Goal: Information Seeking & Learning: Stay updated

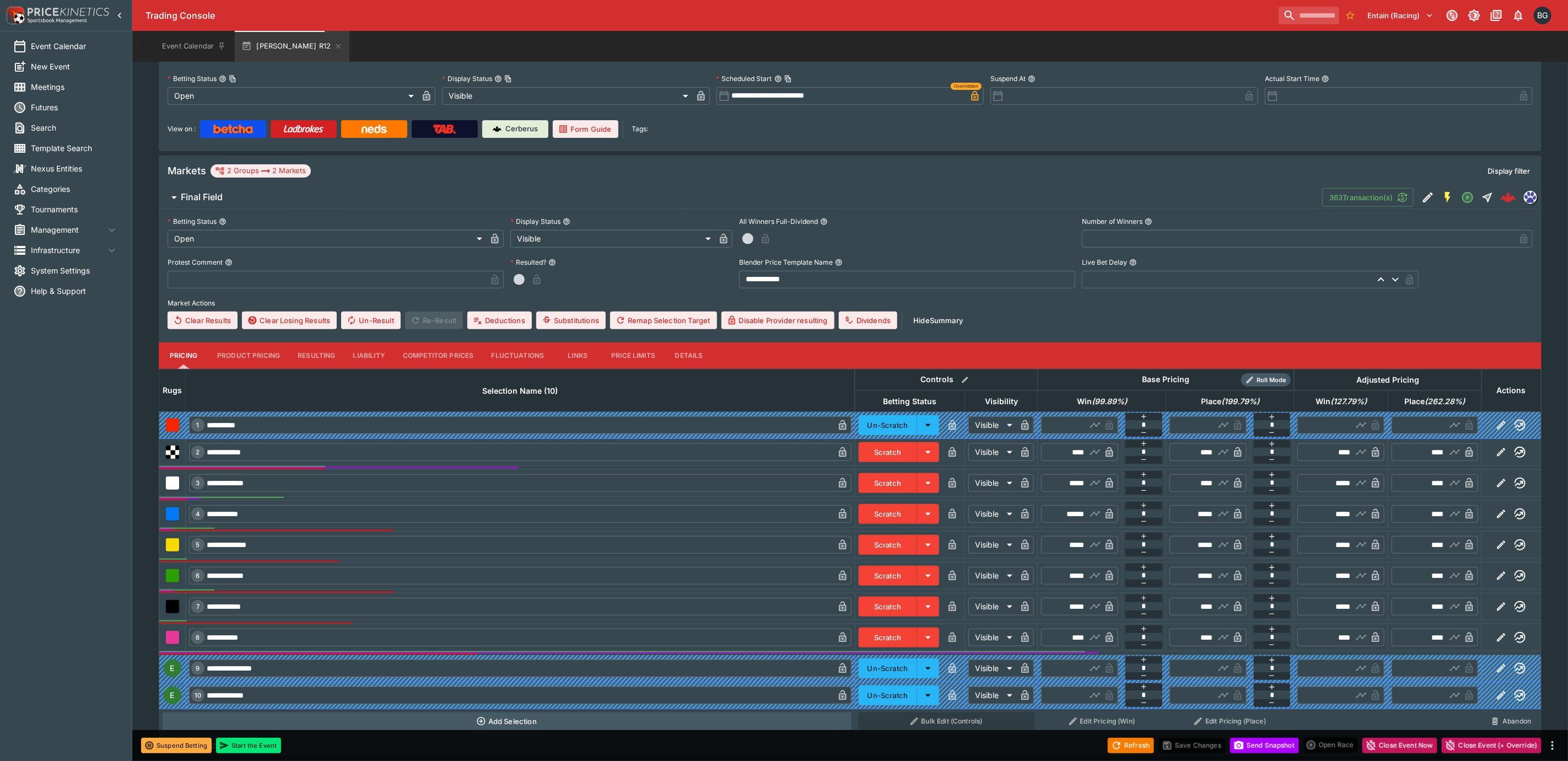
scroll to position [225, 0]
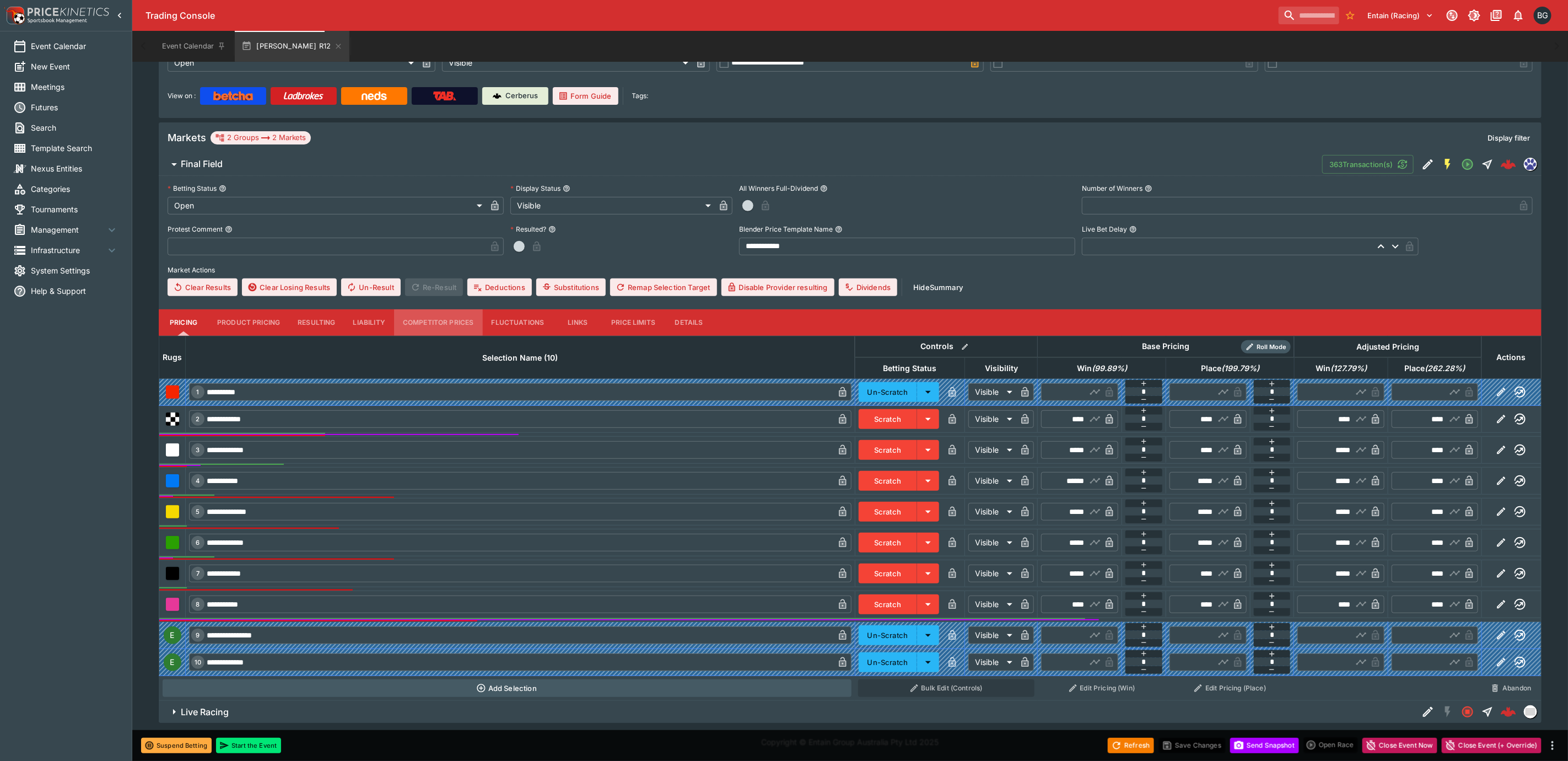
click at [423, 316] on button "Competitor Prices" at bounding box center [438, 322] width 89 height 26
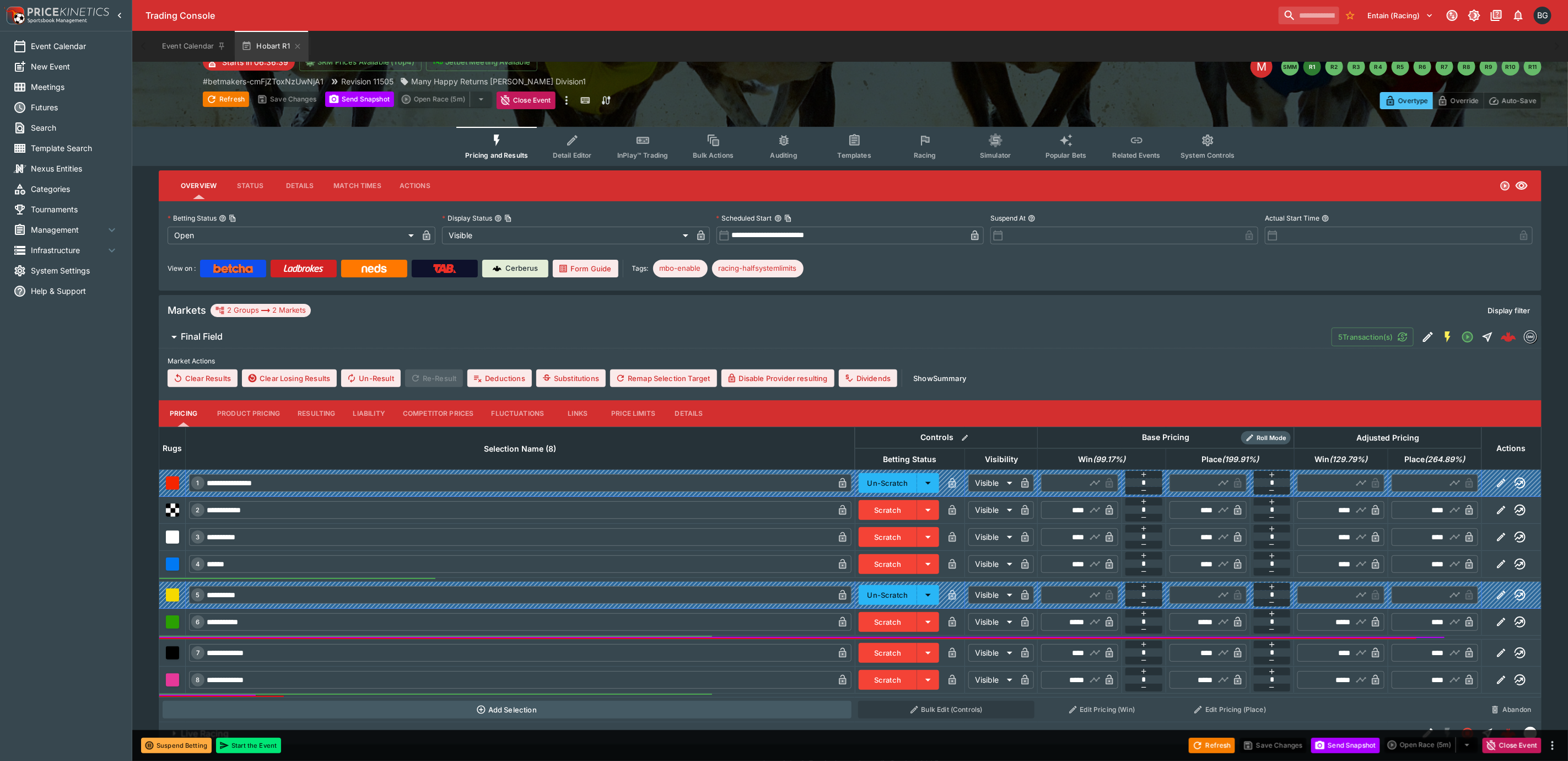
scroll to position [72, 0]
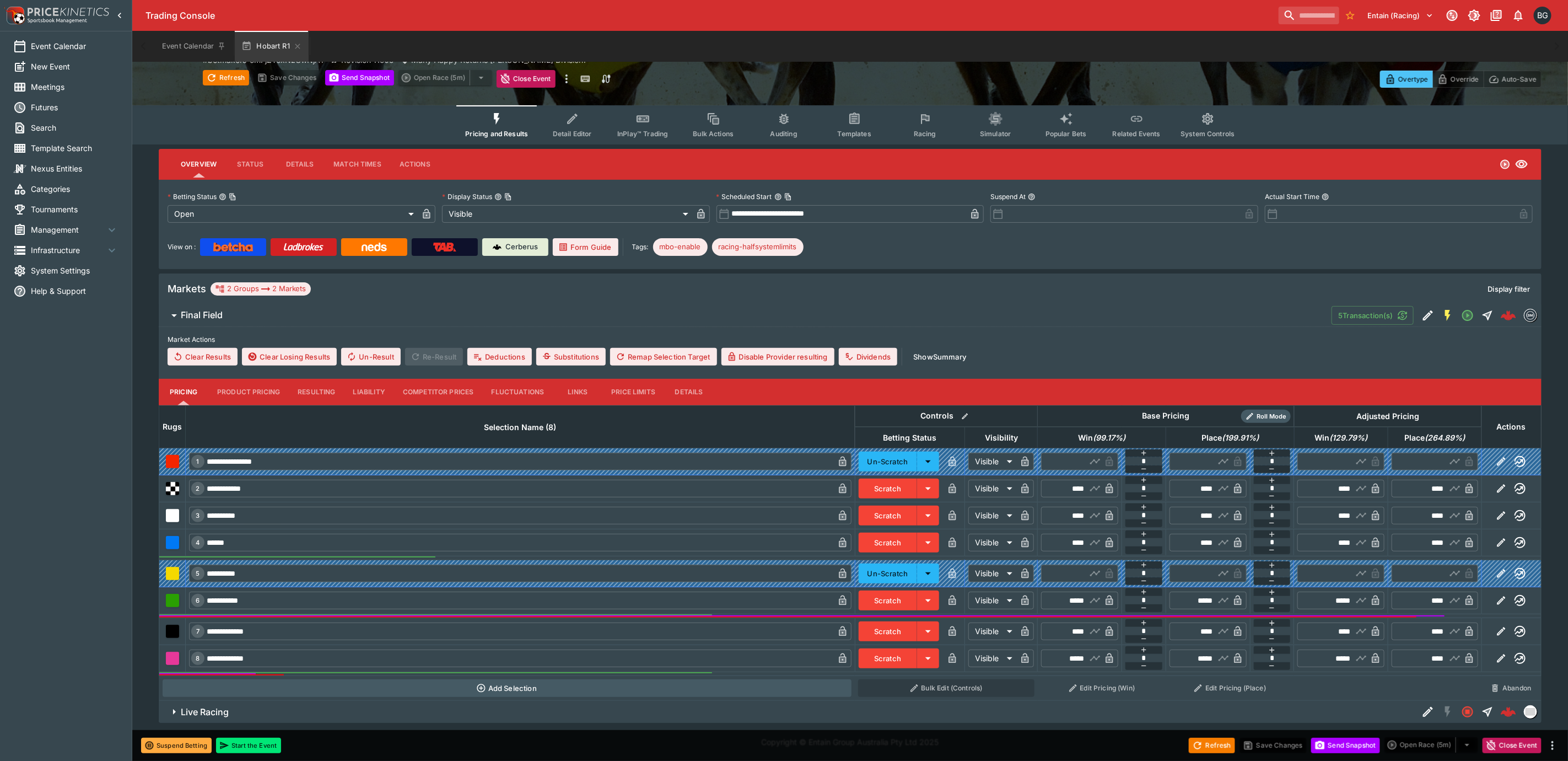
click at [465, 382] on button "Competitor Prices" at bounding box center [438, 391] width 89 height 26
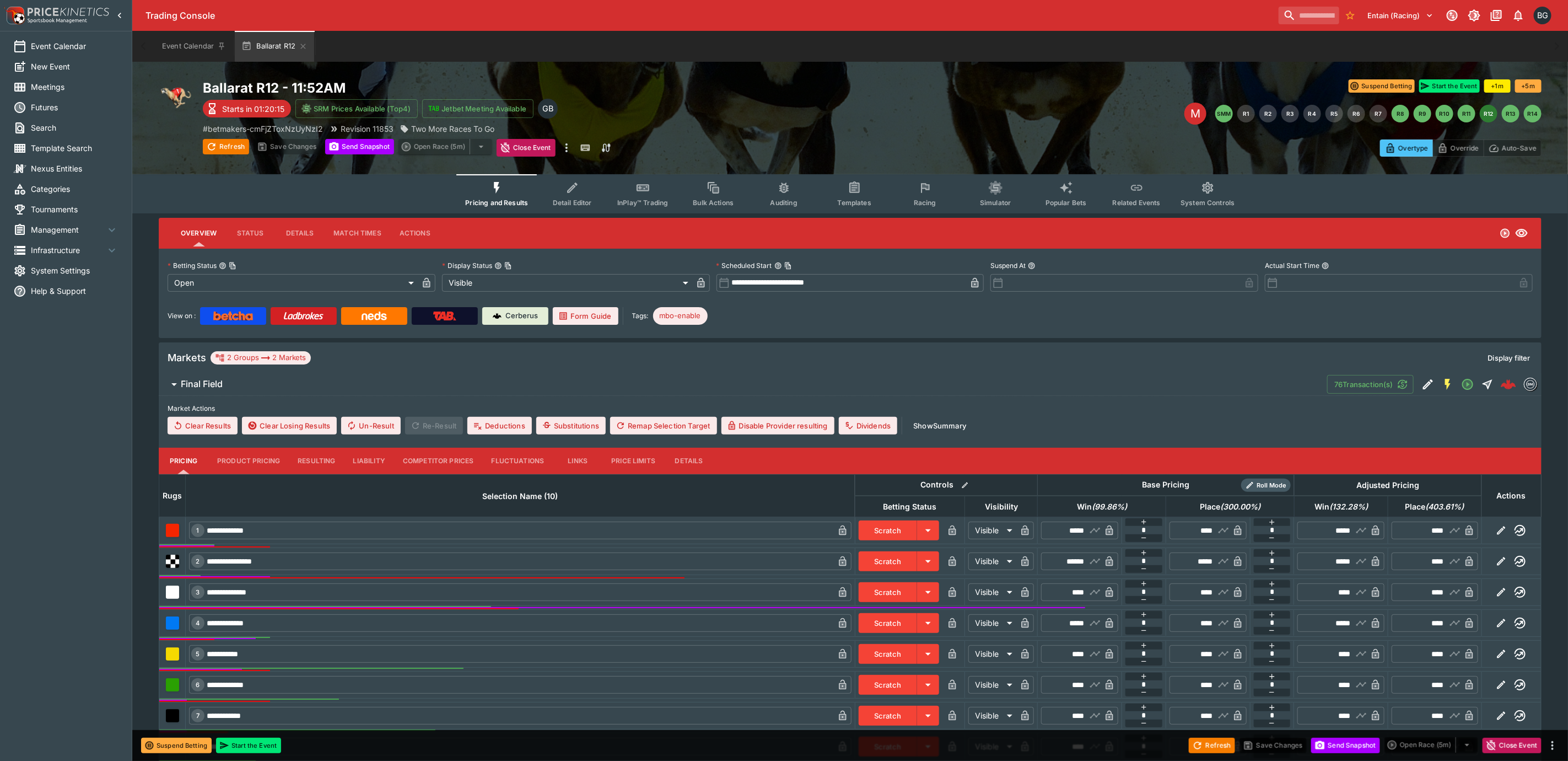
click at [447, 457] on button "Competitor Prices" at bounding box center [438, 460] width 89 height 26
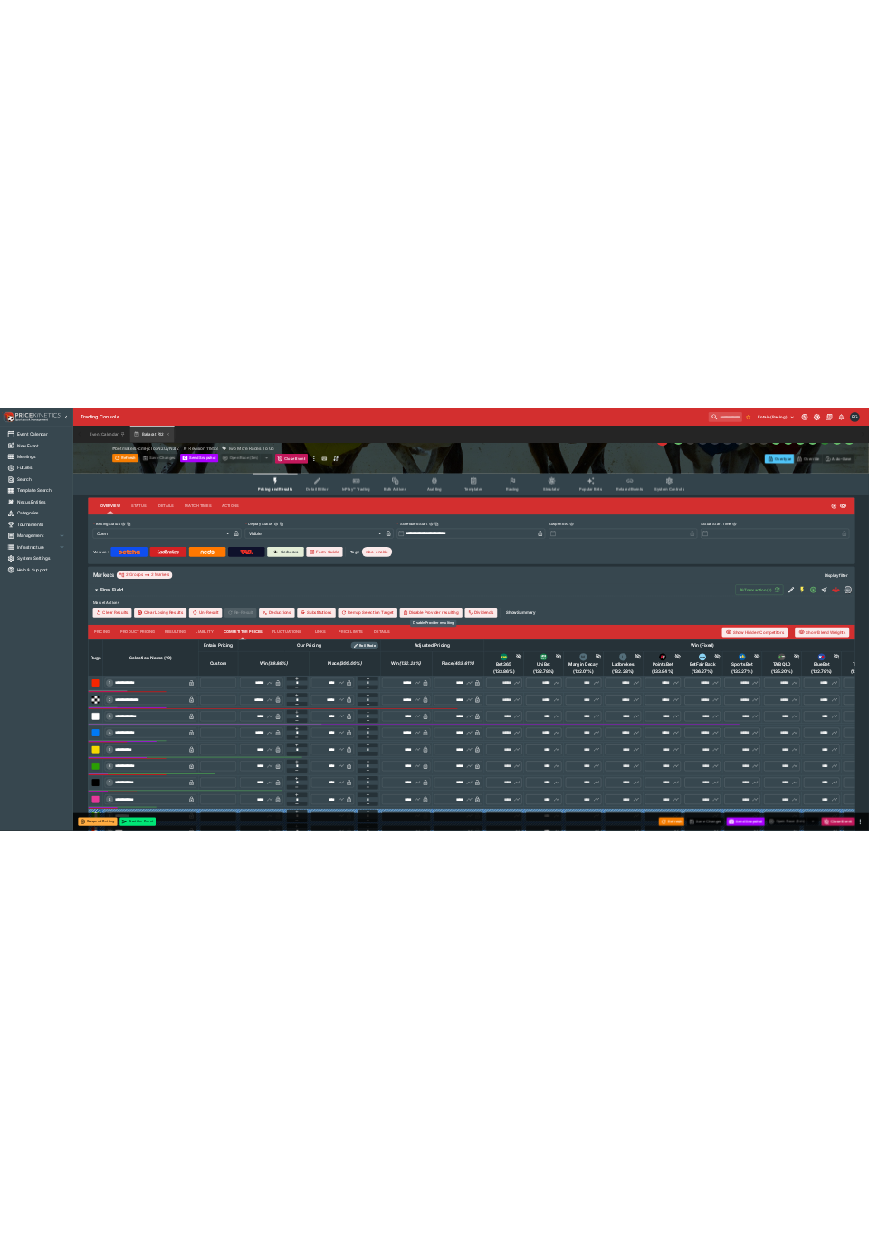
scroll to position [136, 0]
